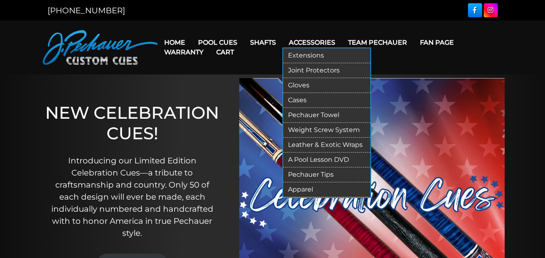
click at [306, 129] on link "Weight Screw System" at bounding box center [326, 130] width 87 height 15
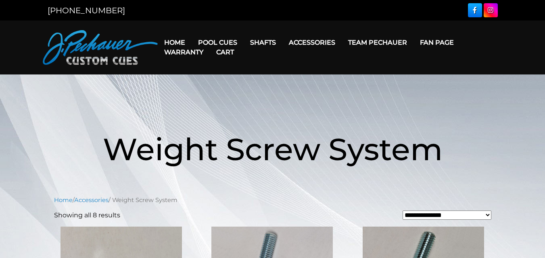
click at [367, 41] on link "Team Pechauer" at bounding box center [378, 42] width 72 height 21
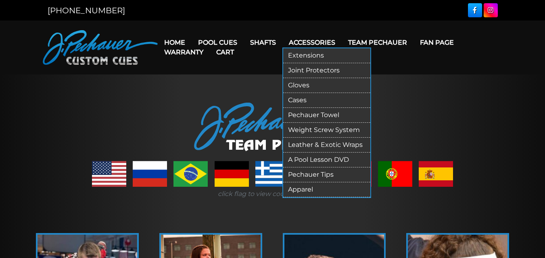
click at [308, 193] on link "Apparel" at bounding box center [326, 190] width 87 height 15
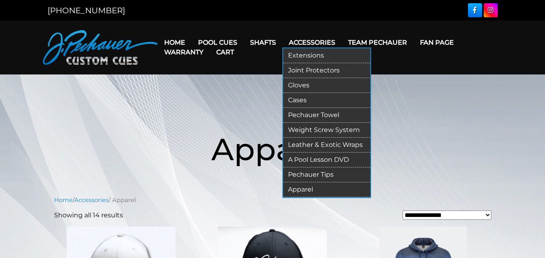
click at [298, 175] on link "Pechauer Tips" at bounding box center [326, 175] width 87 height 15
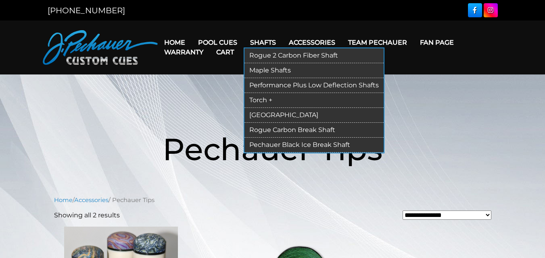
click at [260, 56] on link "Rogue 2 Carbon Fiber Shaft" at bounding box center [313, 55] width 139 height 15
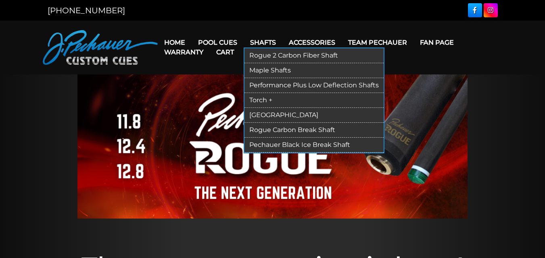
click at [268, 88] on link "Performance Plus Low Deflection Shafts" at bounding box center [313, 85] width 139 height 15
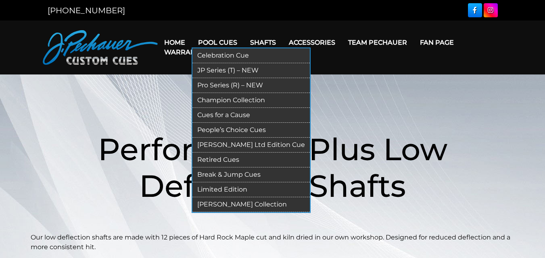
click at [229, 190] on link "Limited Edition" at bounding box center [250, 190] width 117 height 15
